Goal: Find specific page/section: Find specific page/section

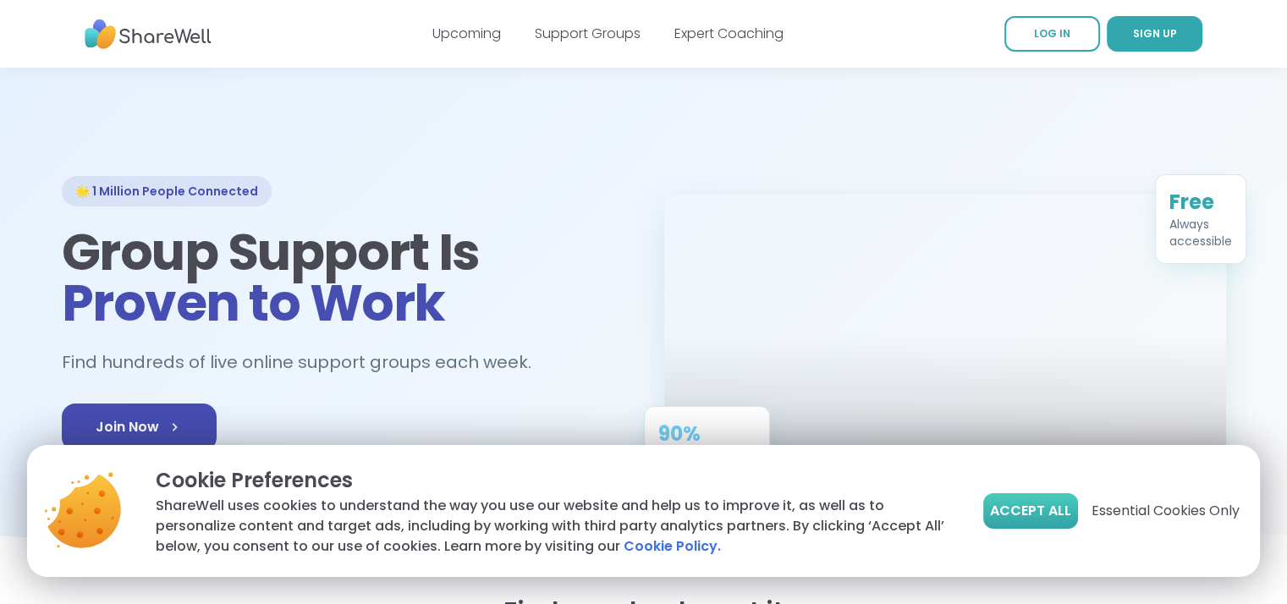
click at [1032, 509] on span "Accept All" at bounding box center [1030, 511] width 81 height 20
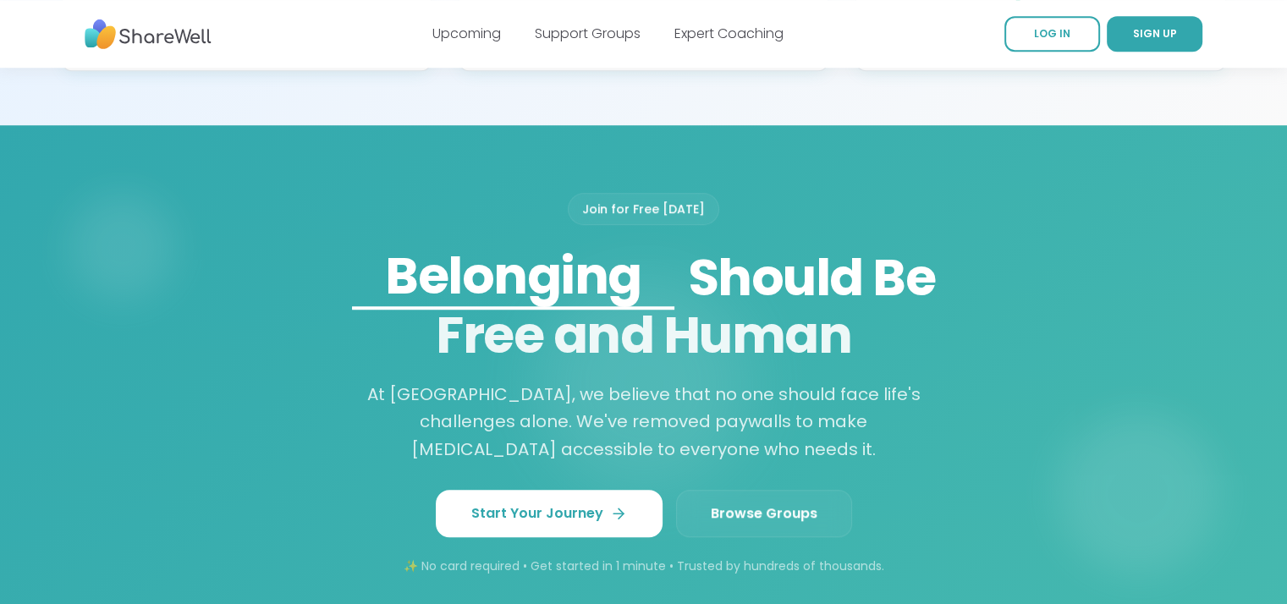
scroll to position [1466, 0]
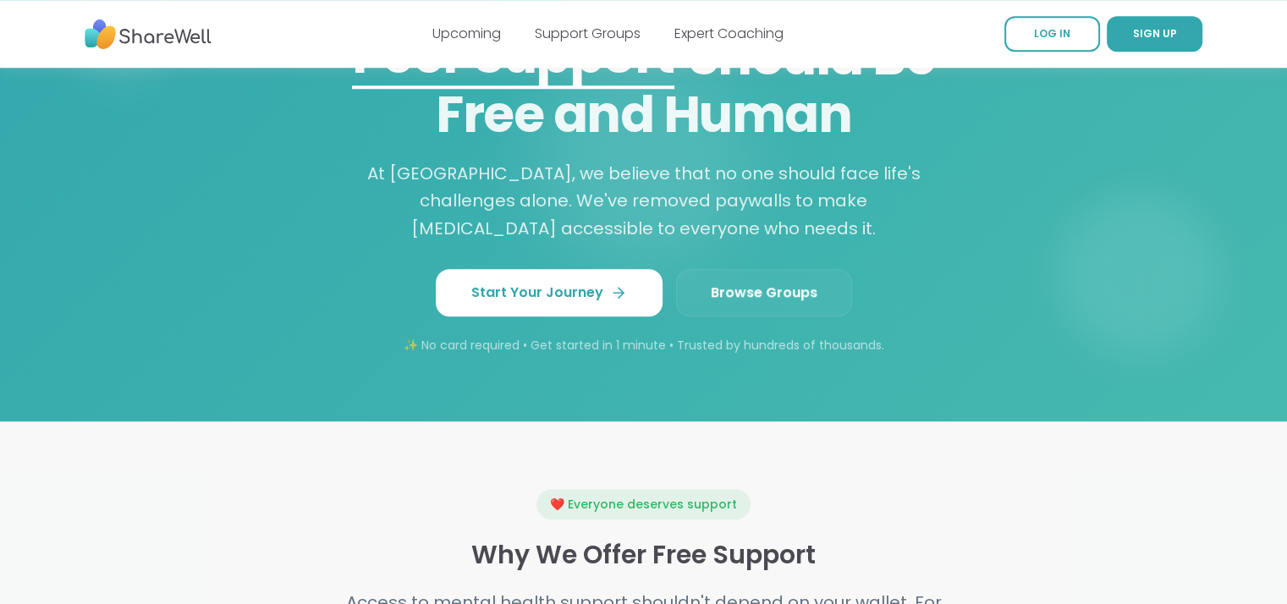
click at [782, 282] on link "Browse Groups" at bounding box center [764, 292] width 176 height 47
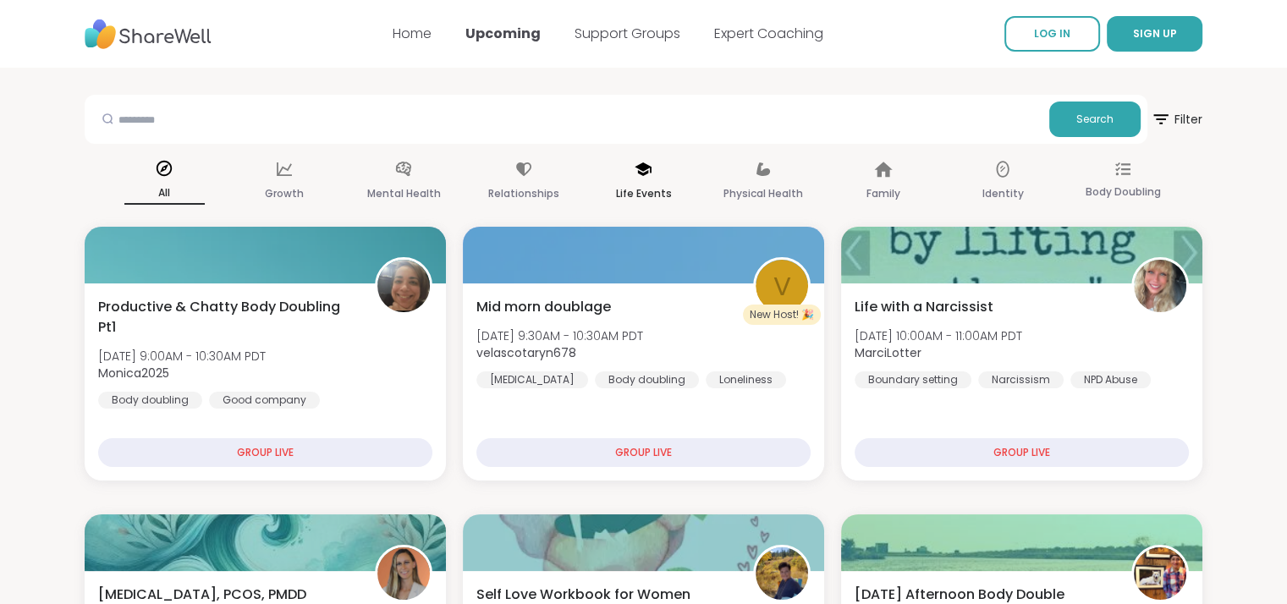
click at [638, 174] on icon at bounding box center [643, 169] width 19 height 19
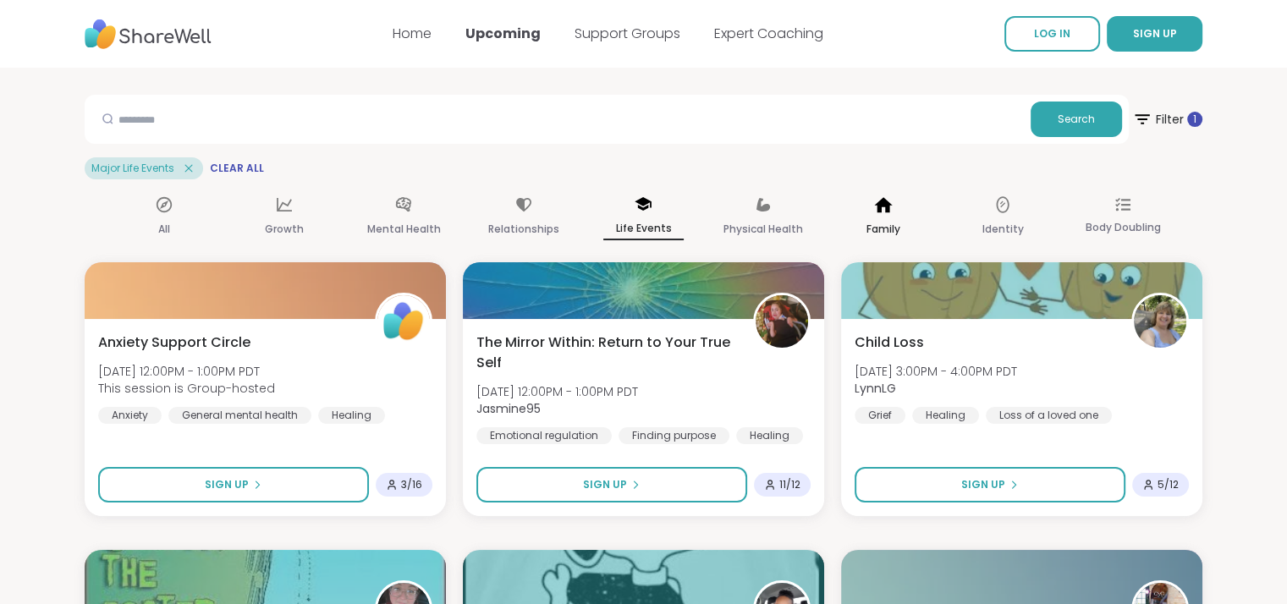
click at [881, 211] on icon at bounding box center [883, 204] width 19 height 19
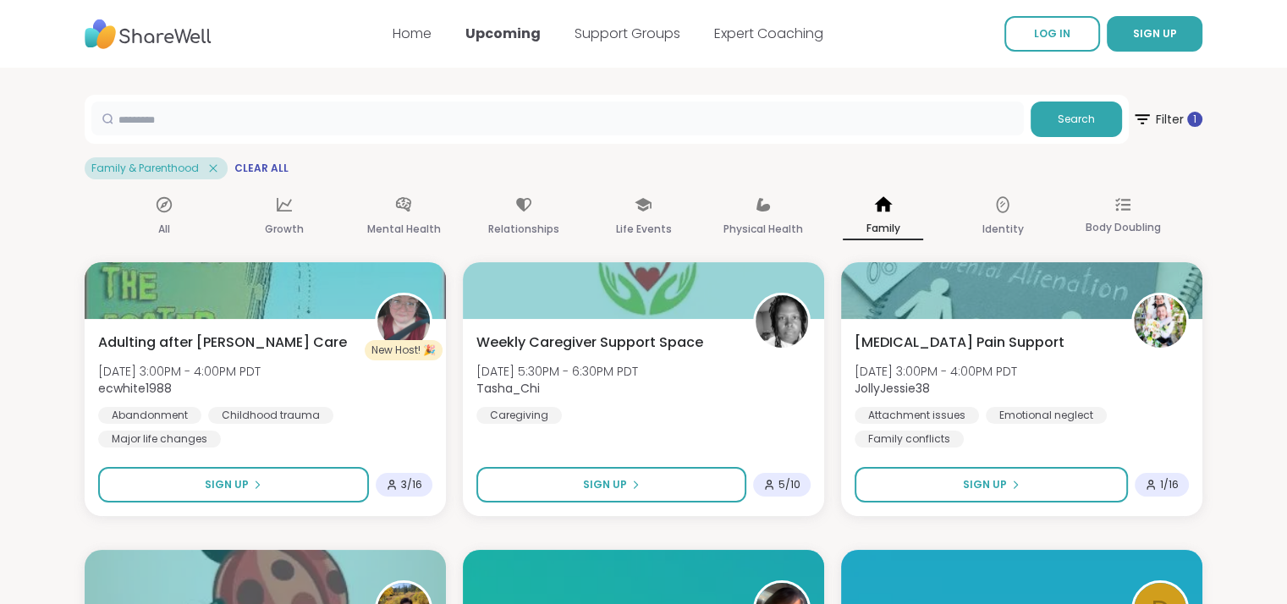
click at [219, 118] on input "text" at bounding box center [557, 119] width 932 height 34
type input "**********"
click at [1059, 113] on span "Search" at bounding box center [1075, 119] width 37 height 15
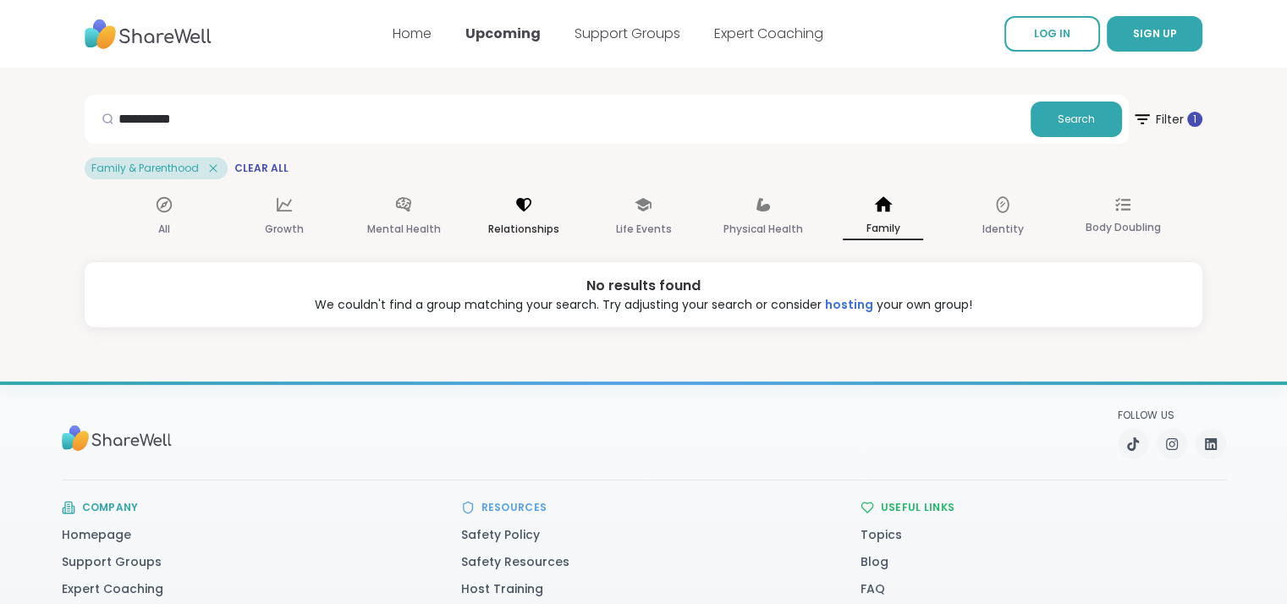
click at [523, 214] on div "Relationships" at bounding box center [523, 217] width 80 height 63
